Goal: Transaction & Acquisition: Purchase product/service

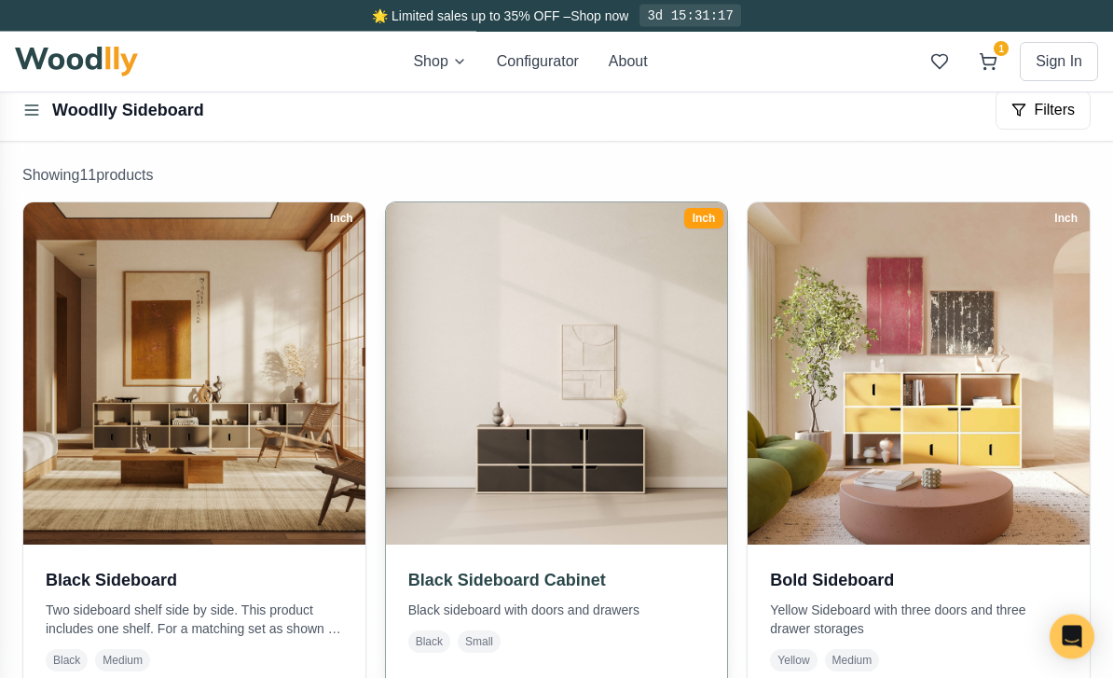
scroll to position [242, 0]
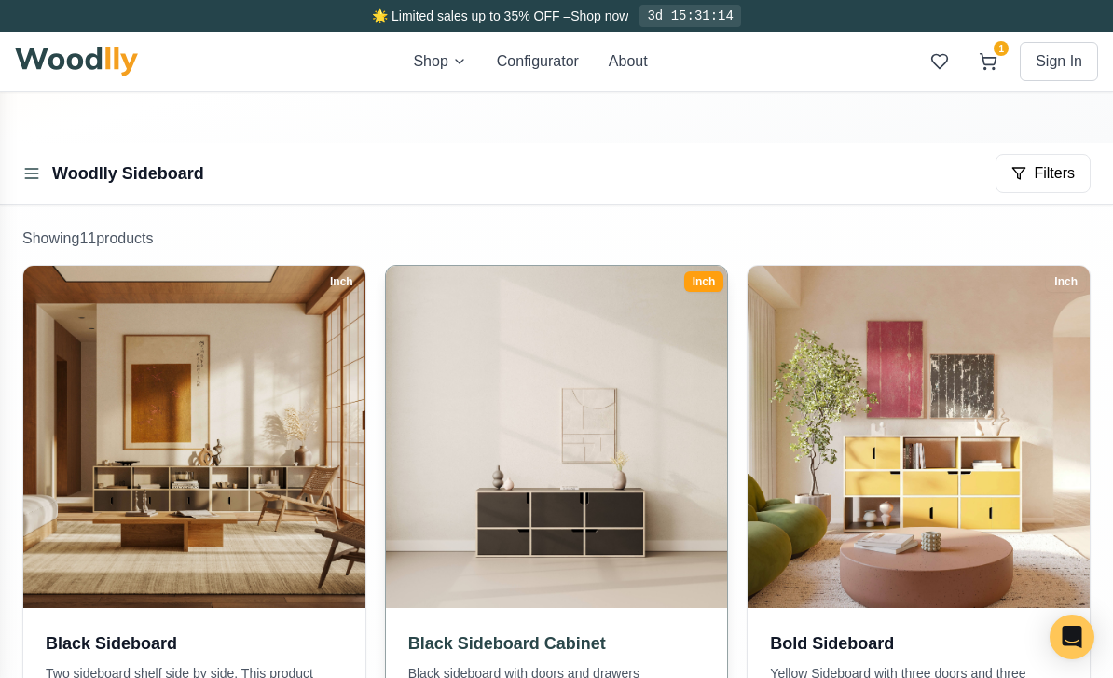
click at [626, 547] on img at bounding box center [556, 436] width 359 height 359
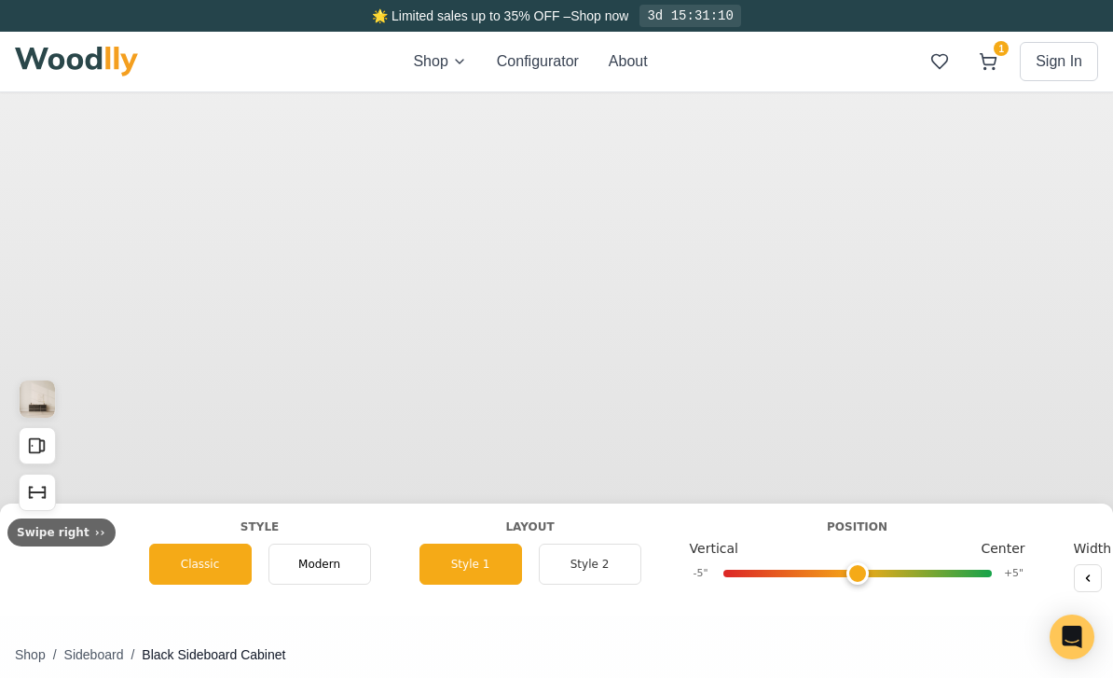
type input "54"
type input "2"
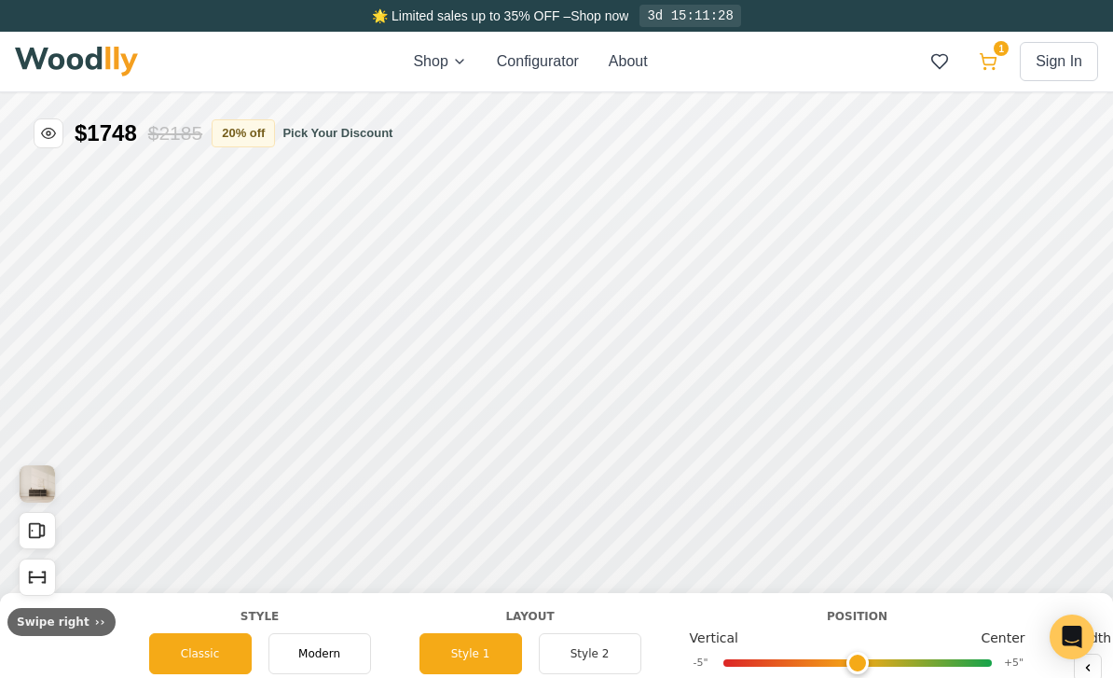
click at [994, 66] on icon at bounding box center [988, 61] width 19 height 19
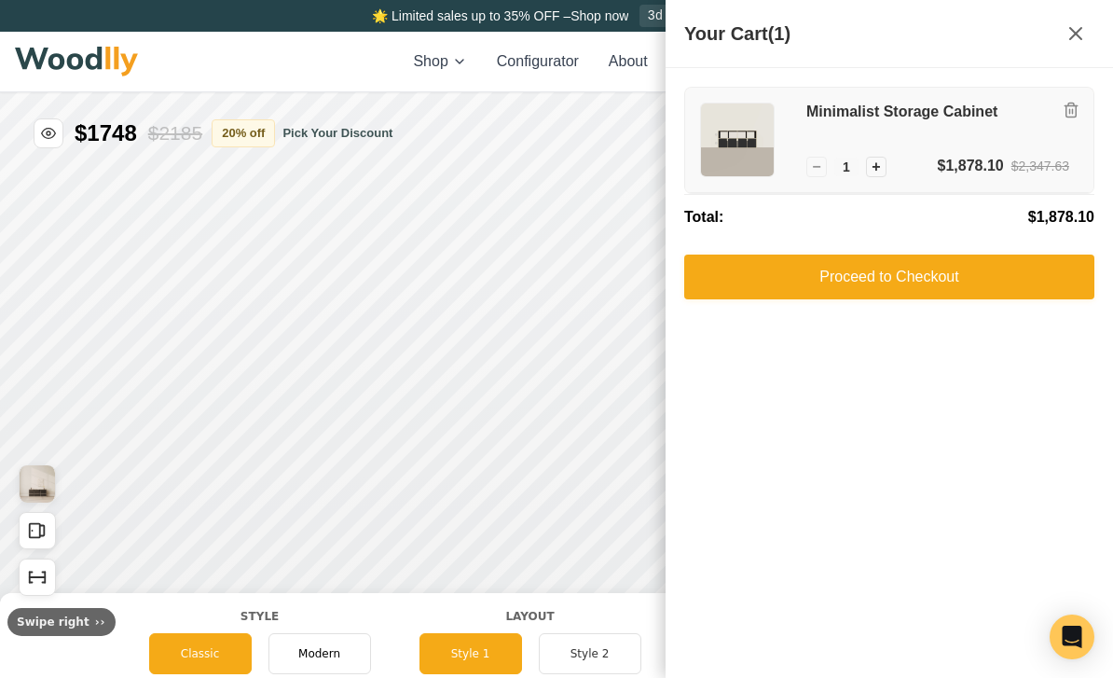
click at [743, 150] on img at bounding box center [737, 139] width 73 height 73
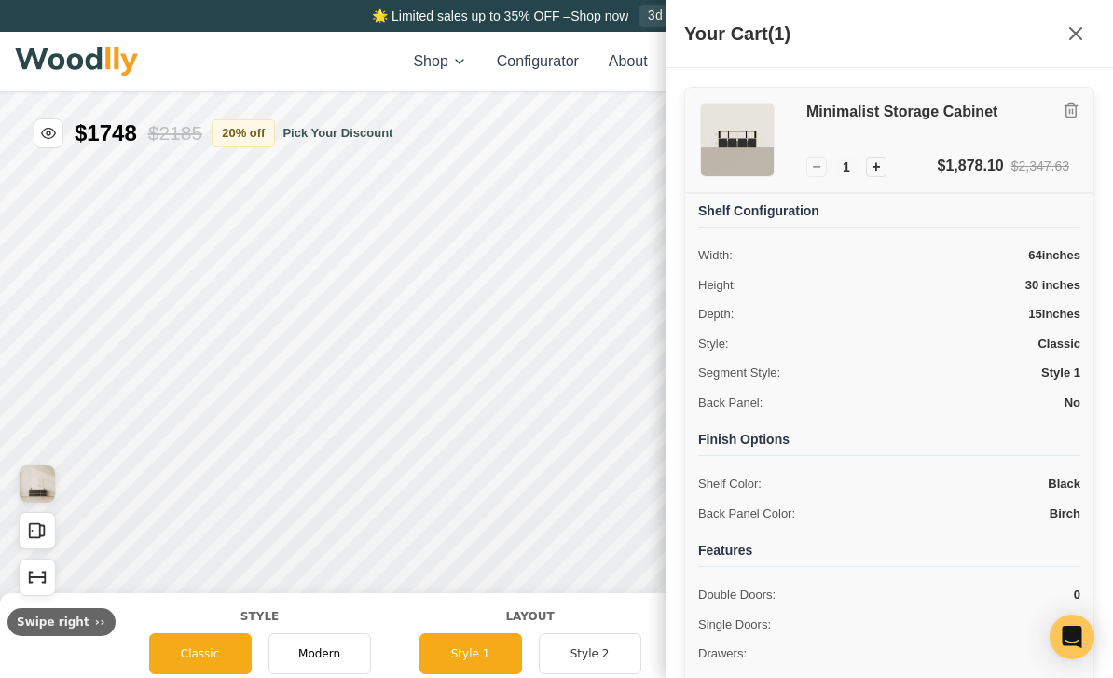
click at [743, 150] on img at bounding box center [737, 139] width 73 height 73
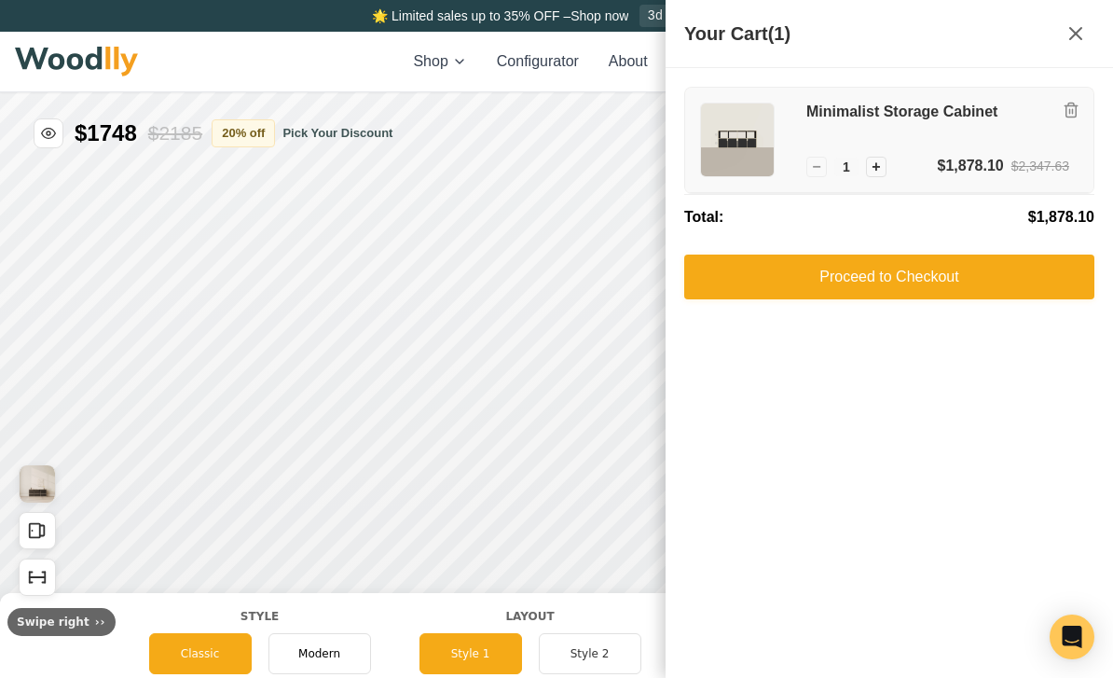
click at [843, 117] on h3 "Minimalist Storage Cabinet" at bounding box center [937, 113] width 263 height 20
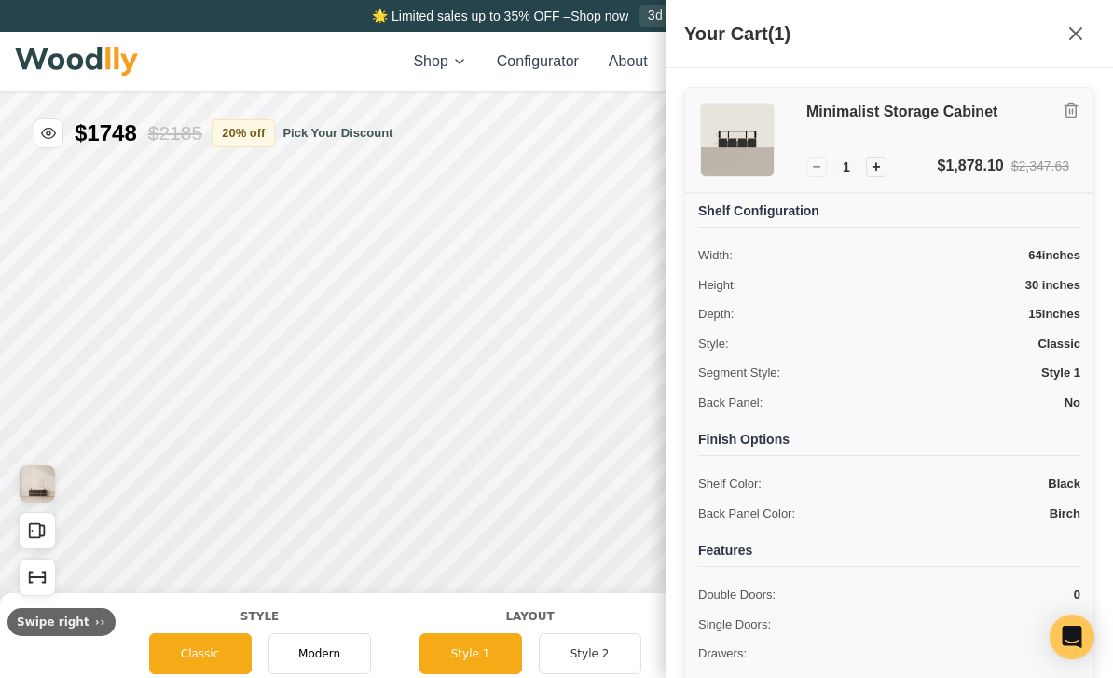
click at [754, 130] on img at bounding box center [737, 139] width 73 height 73
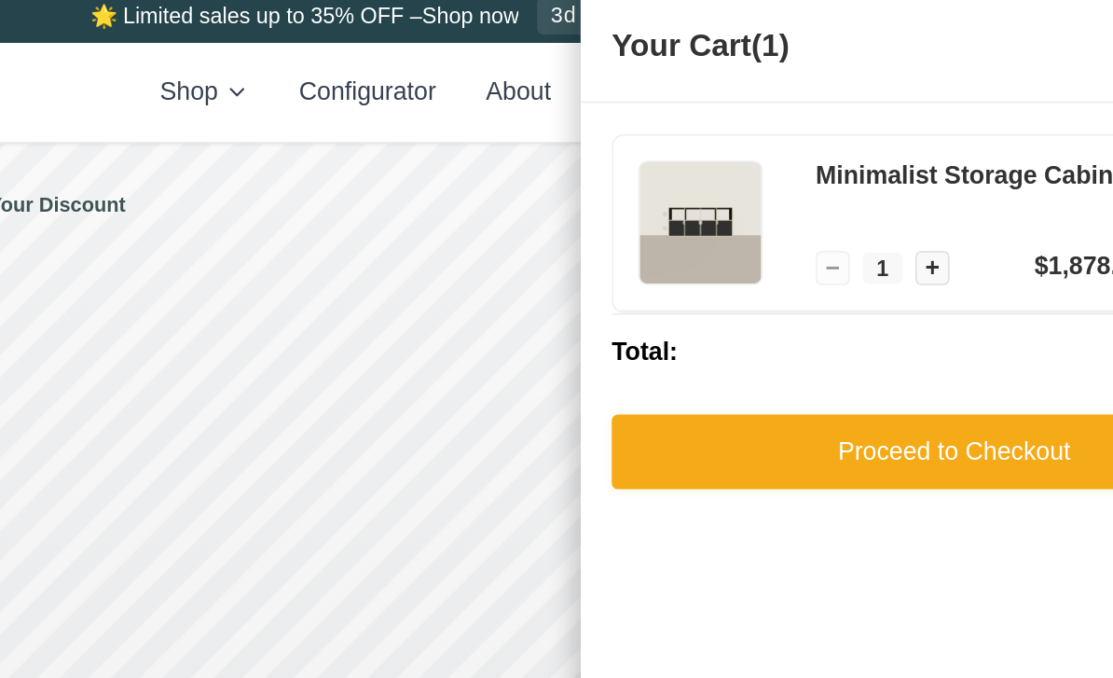
scroll to position [1, 0]
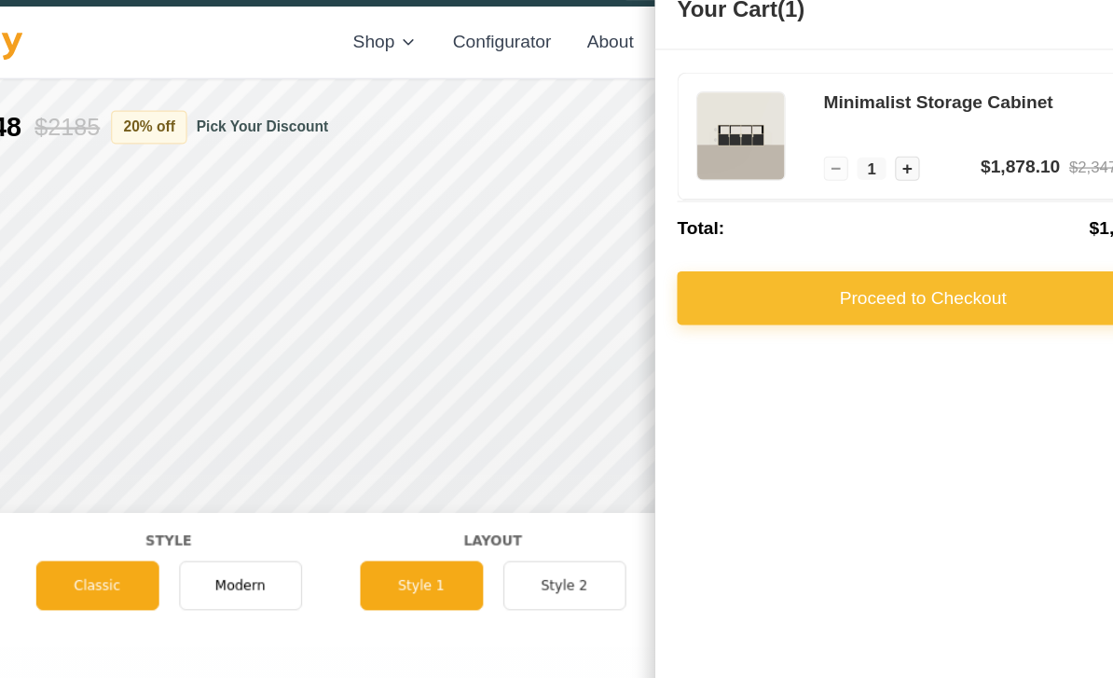
click at [780, 263] on button "Proceed to Checkout" at bounding box center [889, 275] width 410 height 45
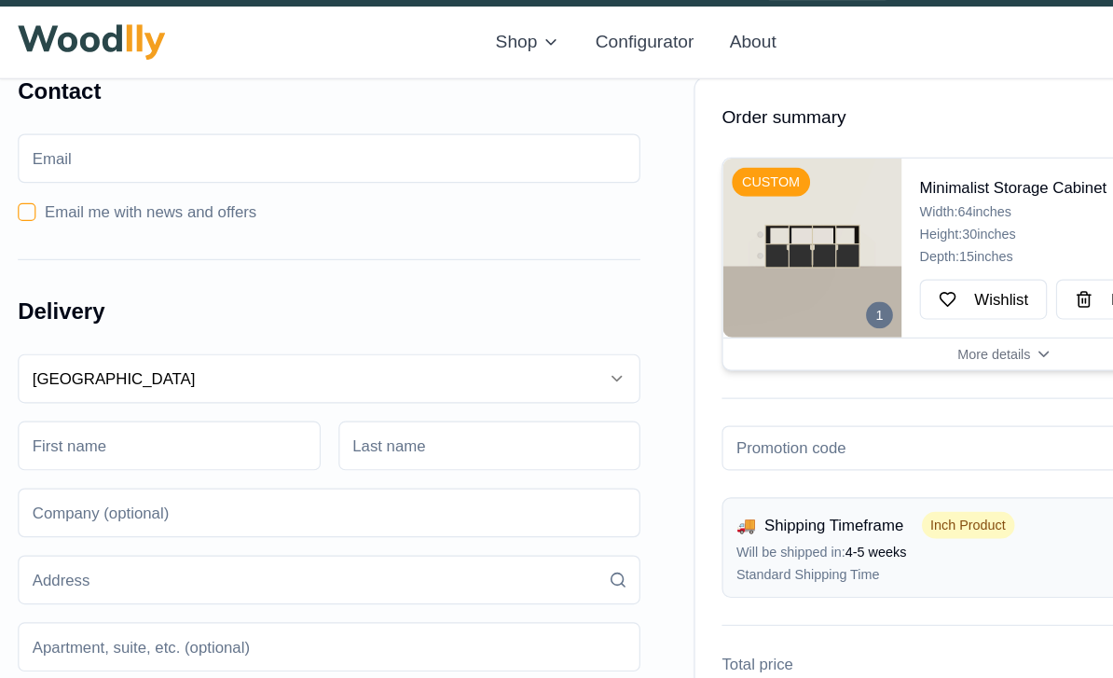
click at [681, 227] on img at bounding box center [677, 232] width 149 height 149
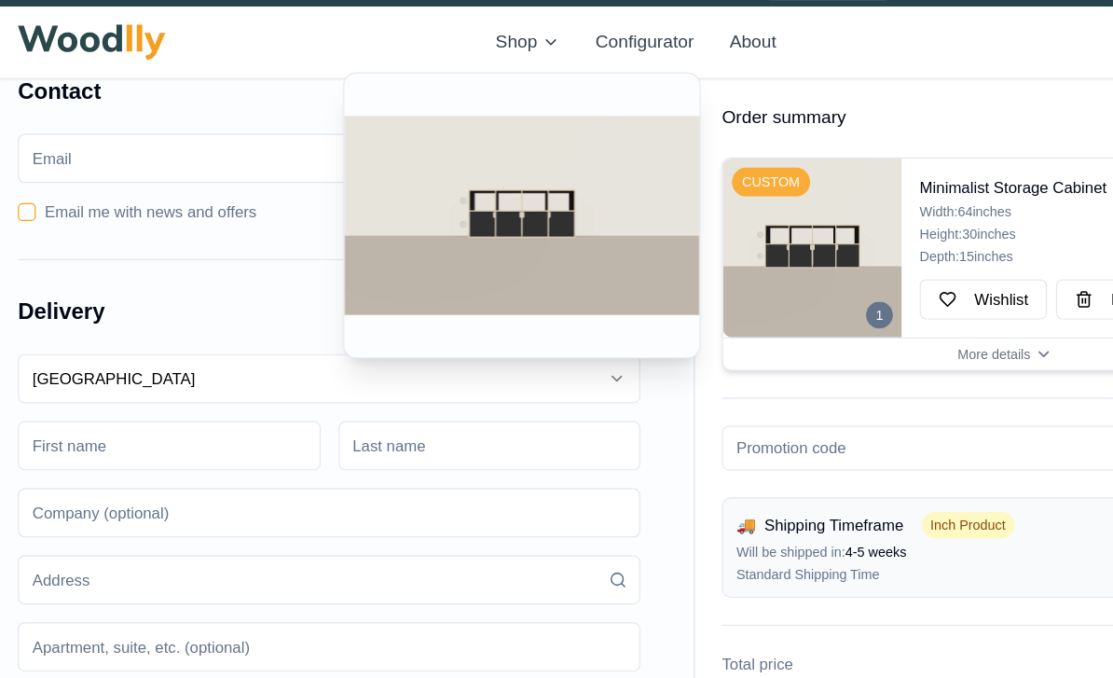
click at [651, 166] on div "CUSTOM" at bounding box center [642, 178] width 65 height 24
